Goal: Task Accomplishment & Management: Use online tool/utility

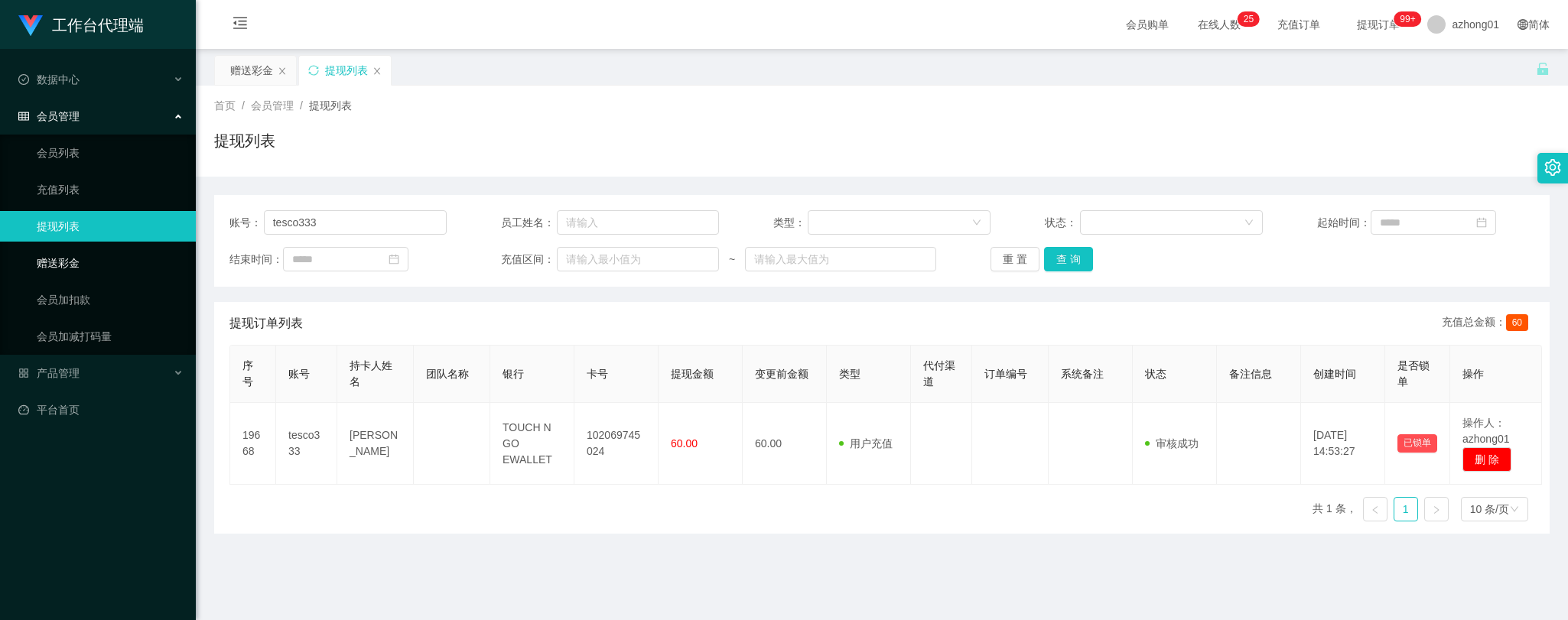
click at [77, 260] on link "赠送彩金" at bounding box center [110, 264] width 147 height 31
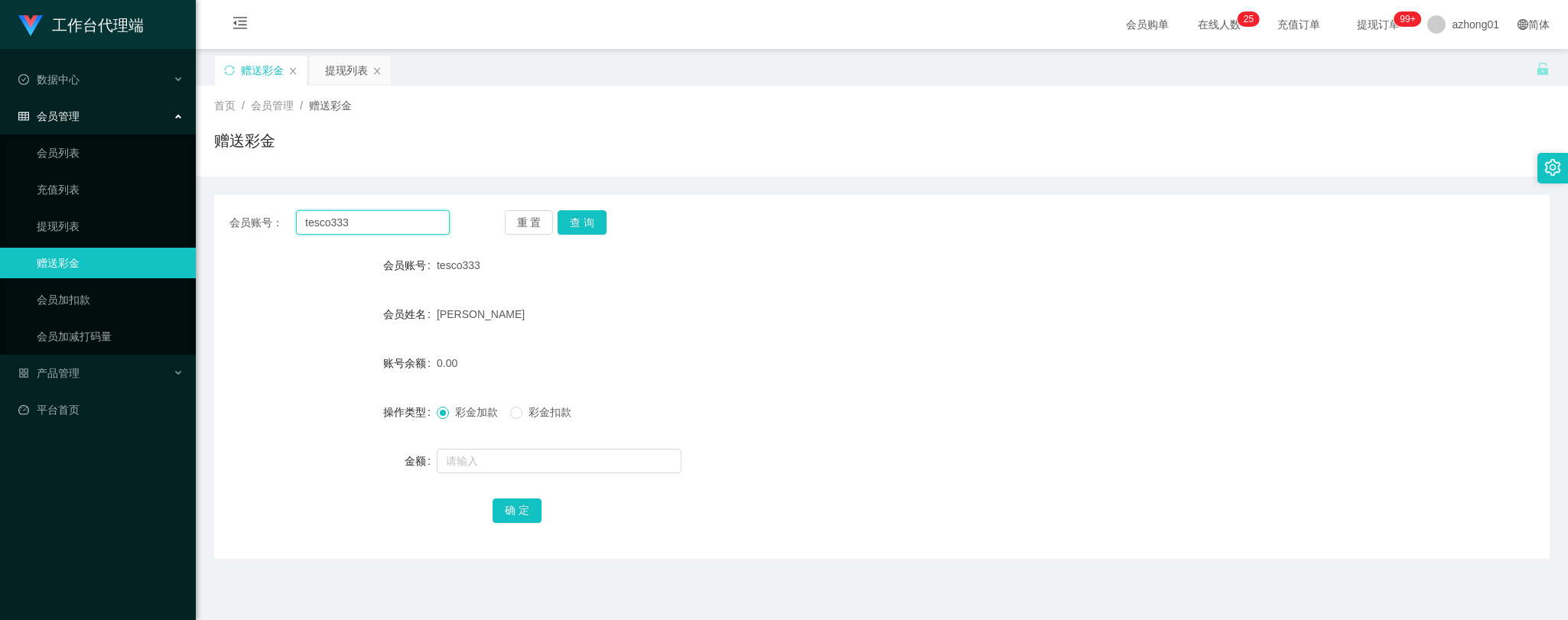
drag, startPoint x: 363, startPoint y: 222, endPoint x: 237, endPoint y: 213, distance: 126.3
click at [236, 213] on div "会员账号： tesco333" at bounding box center [339, 222] width 220 height 24
paste input "text"
click at [575, 222] on button "查 询" at bounding box center [581, 222] width 49 height 24
click at [369, 216] on input "text" at bounding box center [373, 222] width 154 height 24
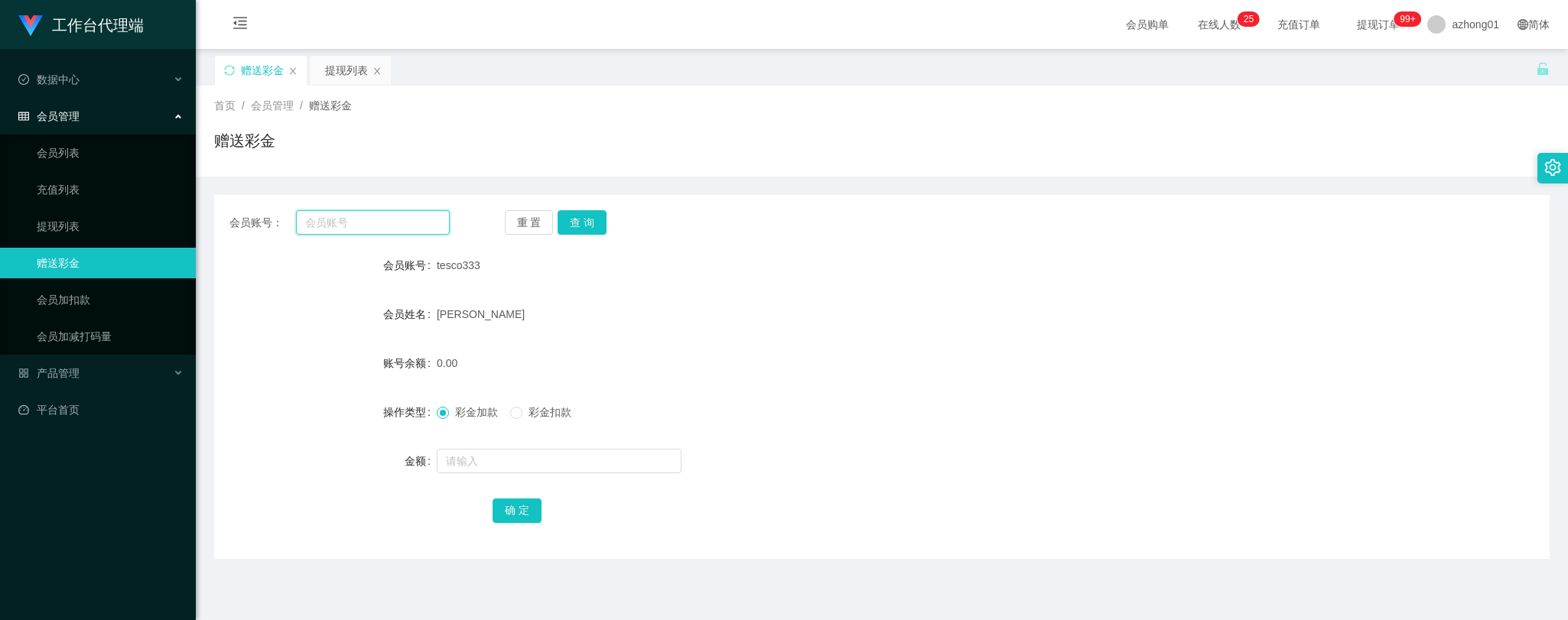
click at [375, 218] on input "text" at bounding box center [373, 222] width 154 height 24
click at [361, 226] on input "text" at bounding box center [373, 222] width 154 height 24
paste input "vivianting5678"
type input "vivianting5678"
click at [578, 217] on button "查 询" at bounding box center [581, 222] width 49 height 24
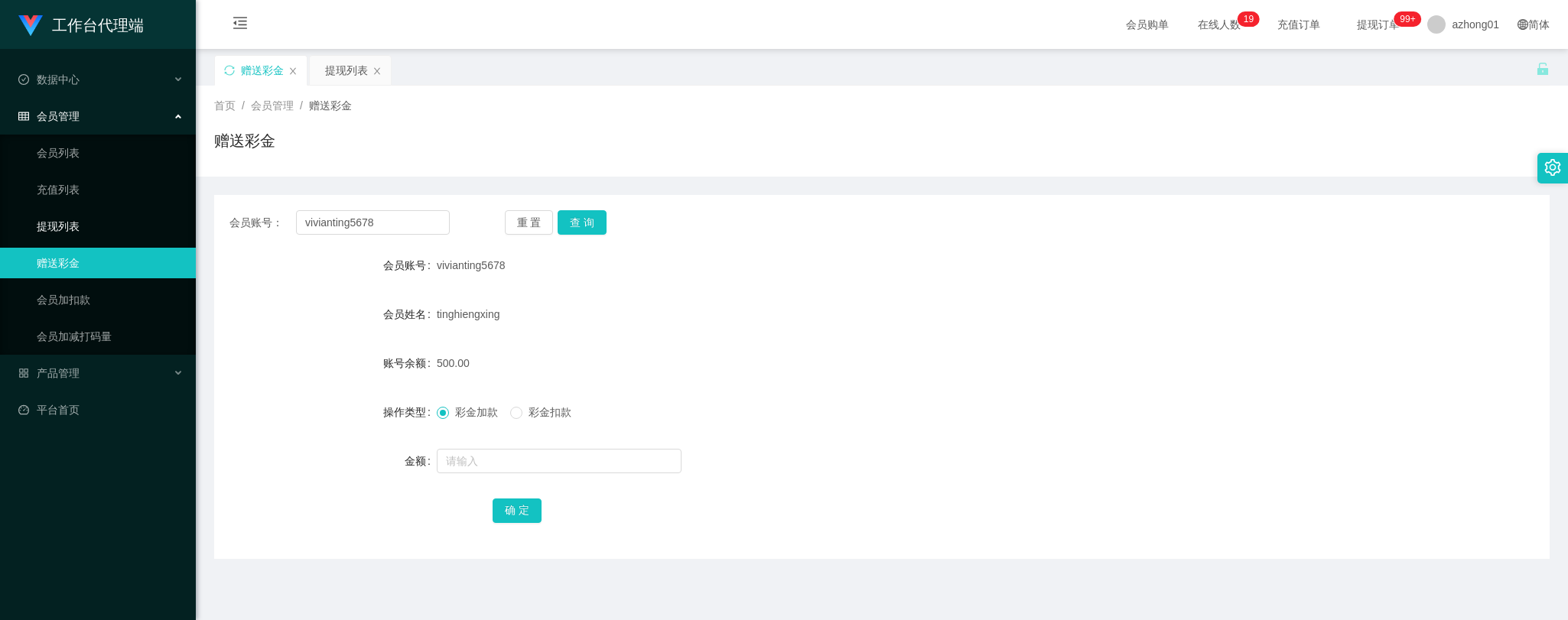
click at [63, 215] on link "提现列表" at bounding box center [110, 226] width 147 height 31
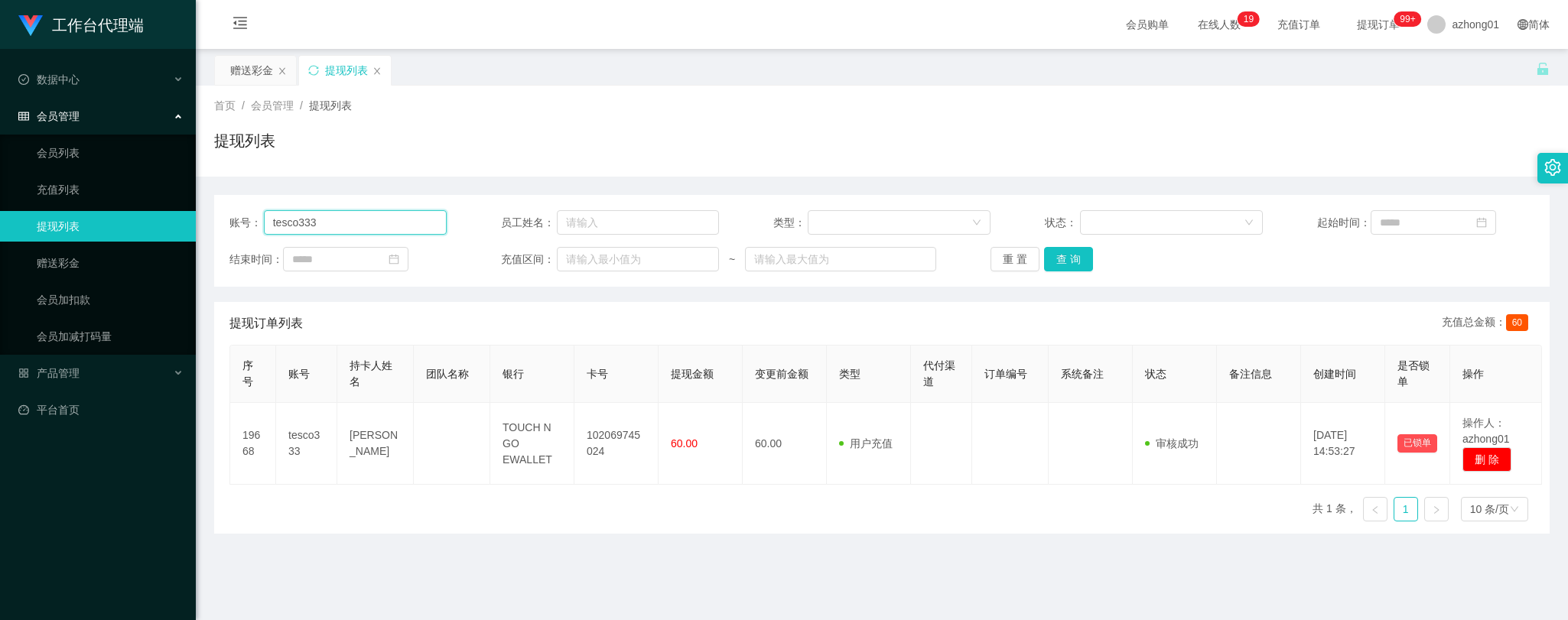
drag, startPoint x: 342, startPoint y: 222, endPoint x: 210, endPoint y: 215, distance: 132.2
click at [210, 215] on main "关闭左侧 关闭右侧 关闭其它 刷新页面 赠送彩金 提现列表 首页 / 会员管理 / 提现列表 / 提现列表 账号： tesco333 员工姓名： 类型： 状态…" at bounding box center [881, 377] width 1372 height 656
paste input "chongkuncha"
type input "chongkuncha"
click at [1071, 258] on button "查 询" at bounding box center [1068, 259] width 49 height 24
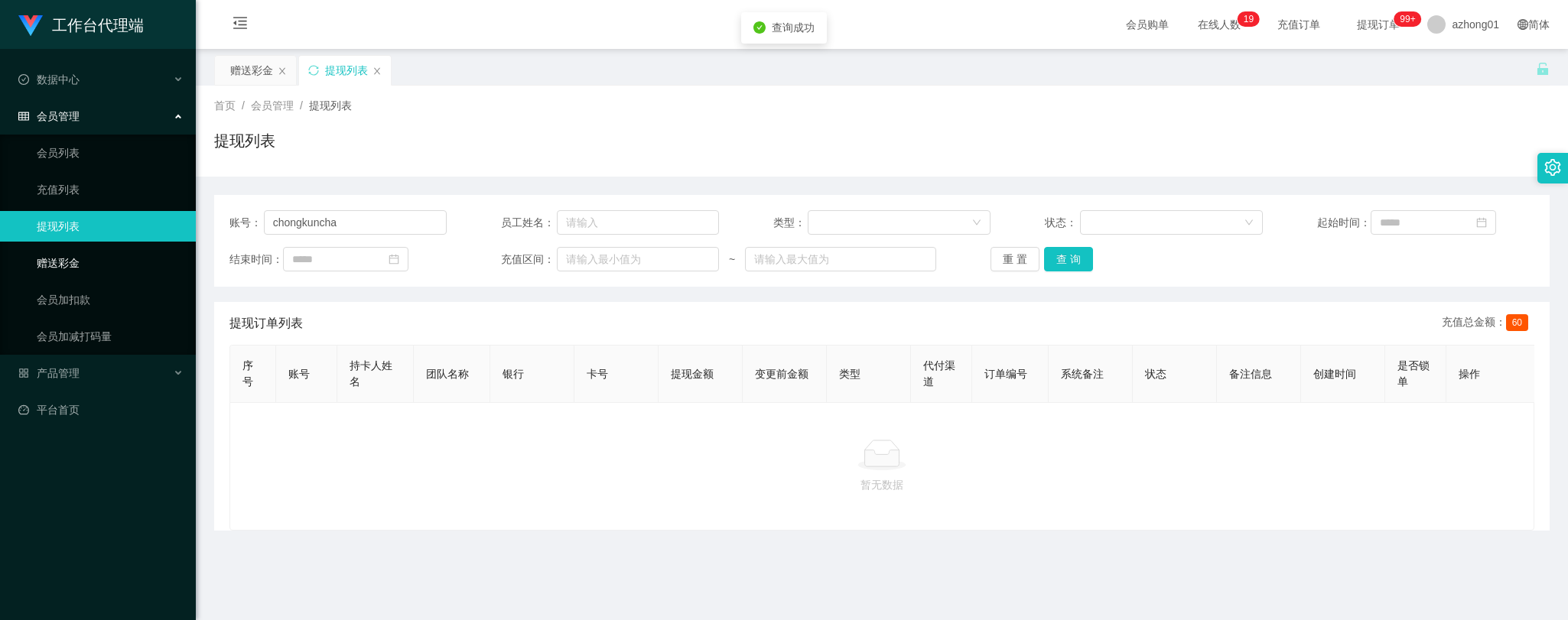
click at [72, 265] on link "赠送彩金" at bounding box center [110, 264] width 147 height 31
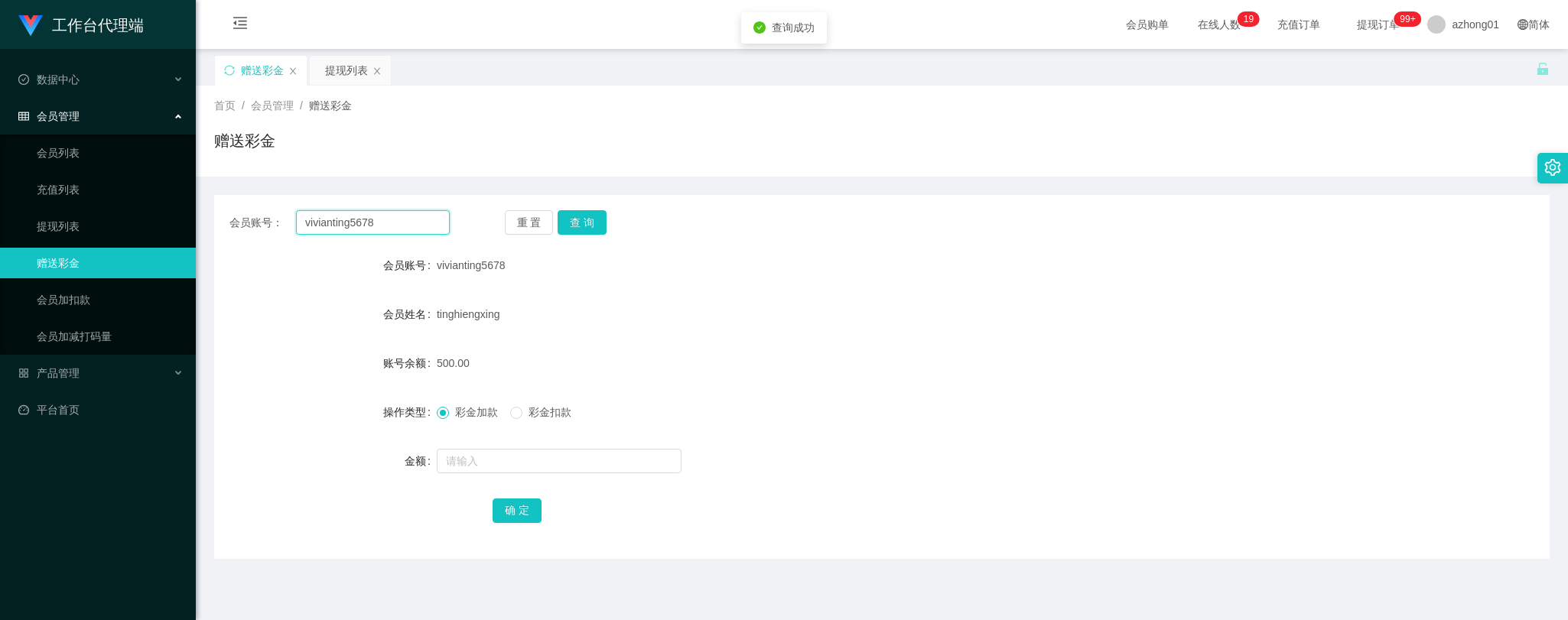
drag, startPoint x: 392, startPoint y: 220, endPoint x: 213, endPoint y: 215, distance: 179.1
click at [214, 215] on div "会员账号： vivianting5678 重 置 查 询" at bounding box center [882, 222] width 1336 height 24
paste input "chongkuncha"
type input "chongkuncha"
click at [598, 220] on button "查 询" at bounding box center [581, 222] width 49 height 24
